Goal: Task Accomplishment & Management: Use online tool/utility

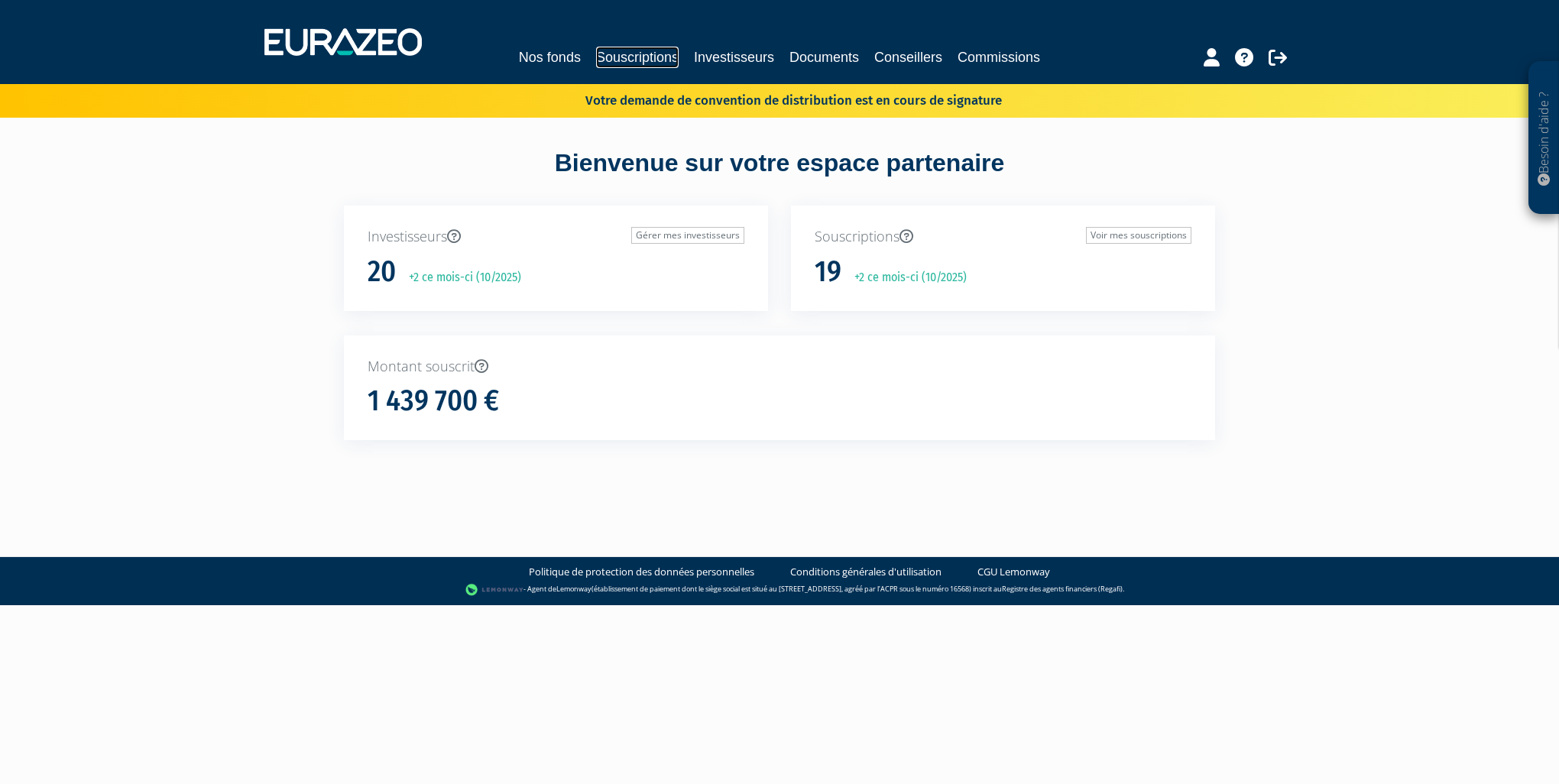
click at [651, 53] on link "Souscriptions" at bounding box center [638, 57] width 83 height 21
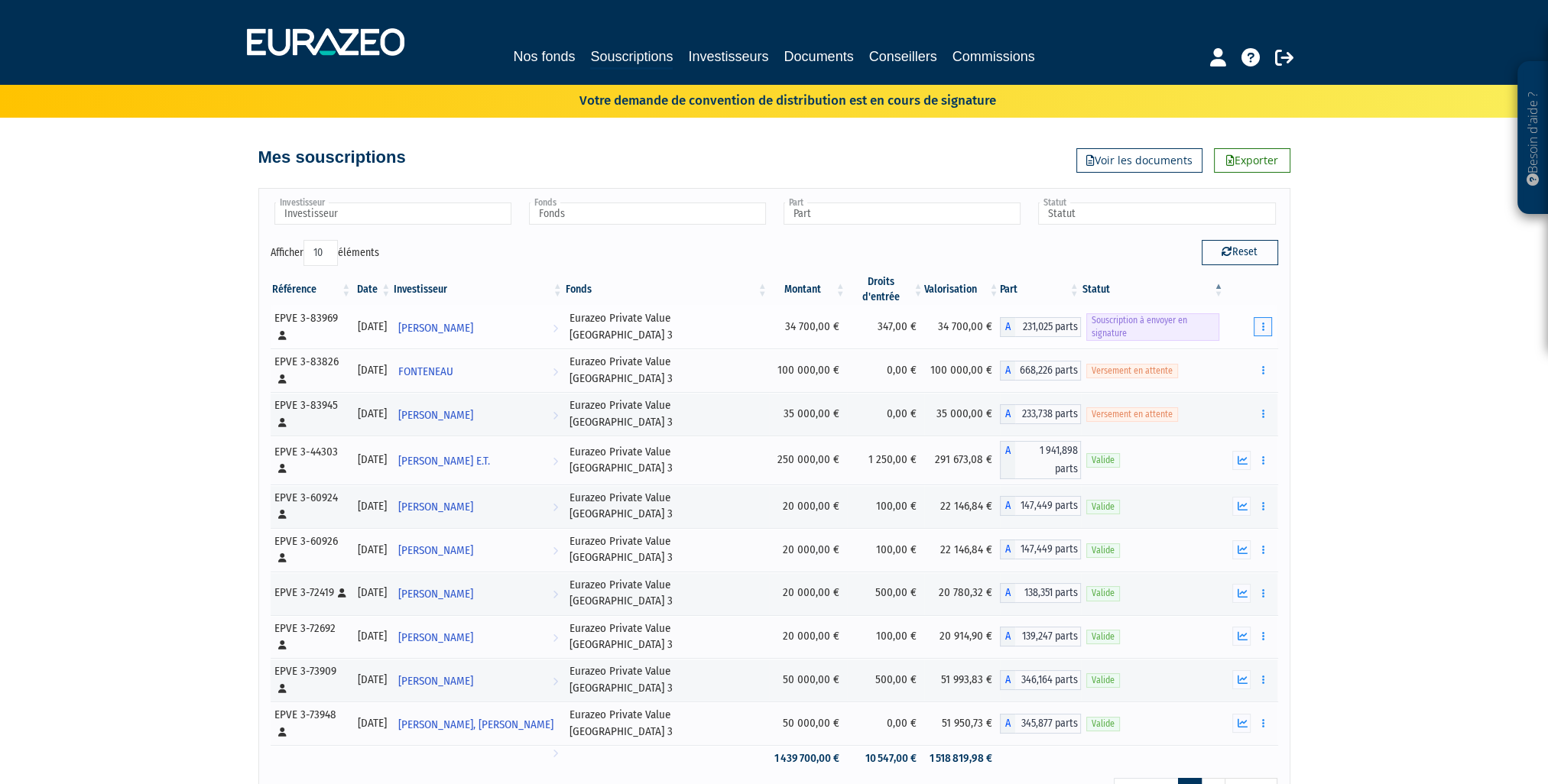
click at [1266, 318] on button "button" at bounding box center [1262, 326] width 18 height 19
click at [1226, 344] on link "Envoyer à signer" at bounding box center [1223, 354] width 87 height 25
